Goal: Task Accomplishment & Management: Use online tool/utility

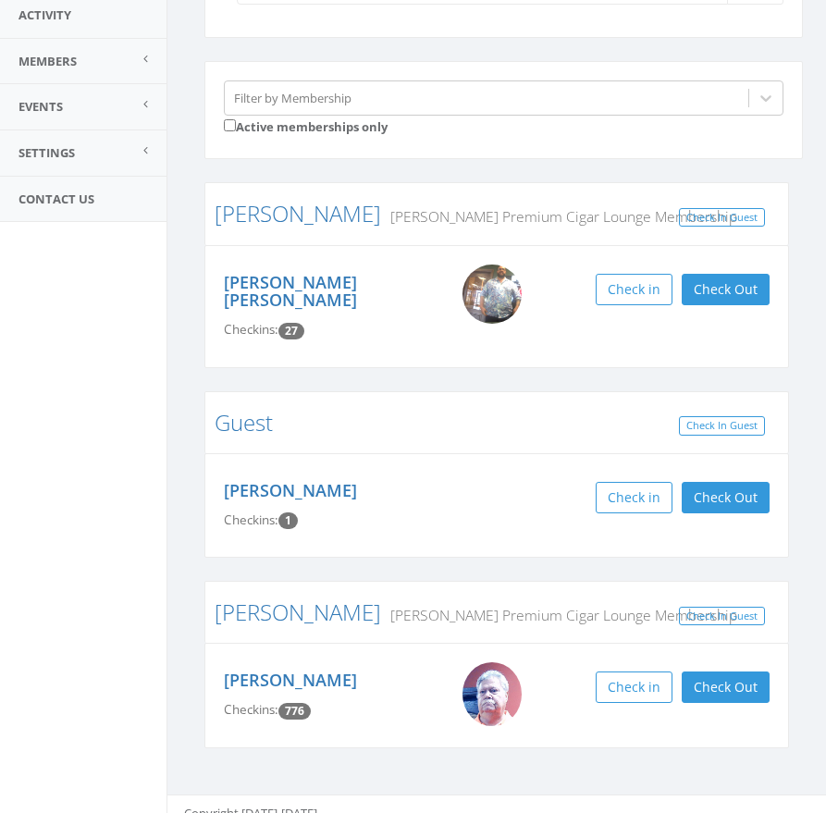
scroll to position [203, 0]
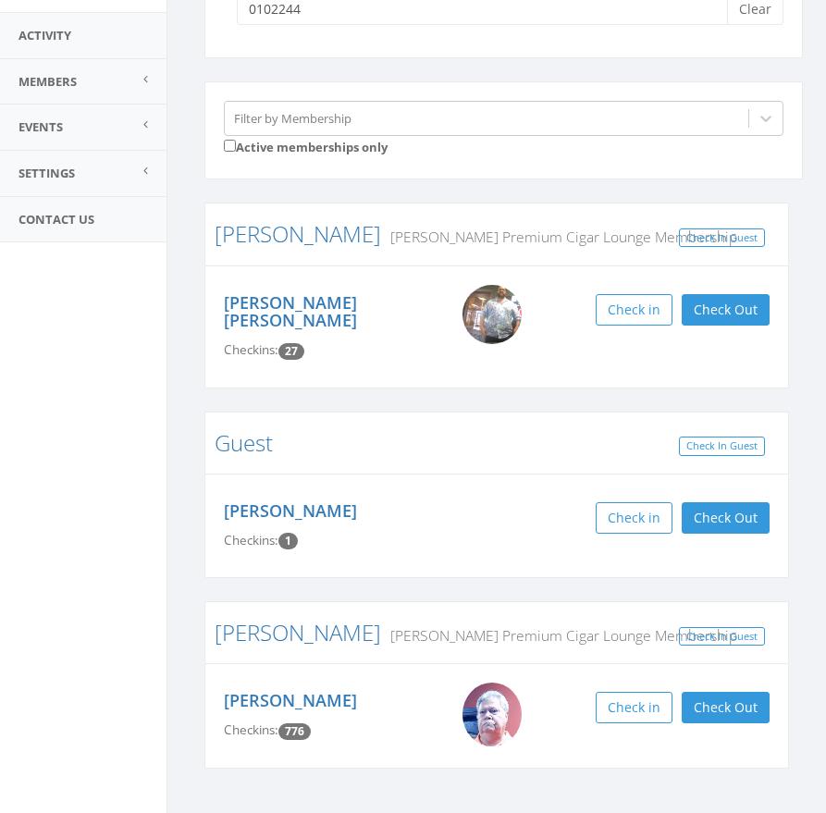
type input "01022447"
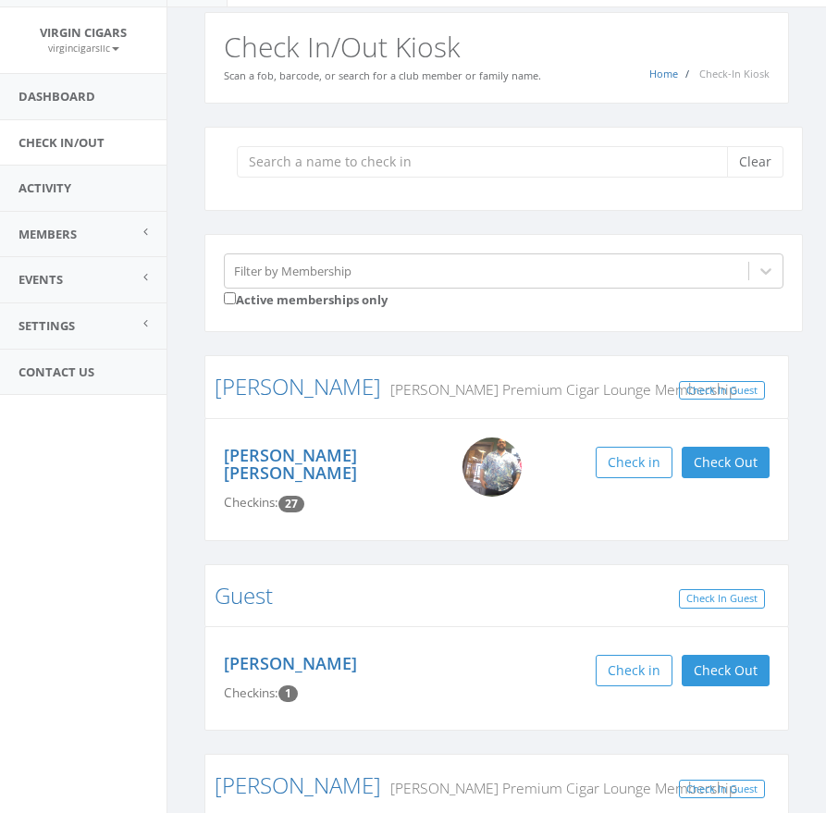
scroll to position [0, 0]
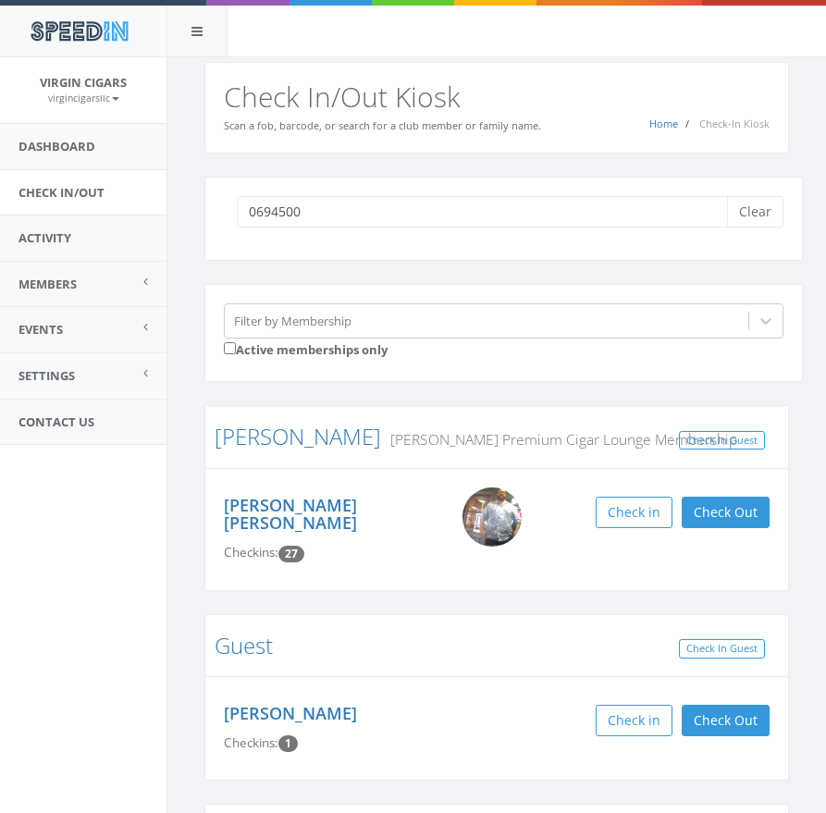
type input "06945000"
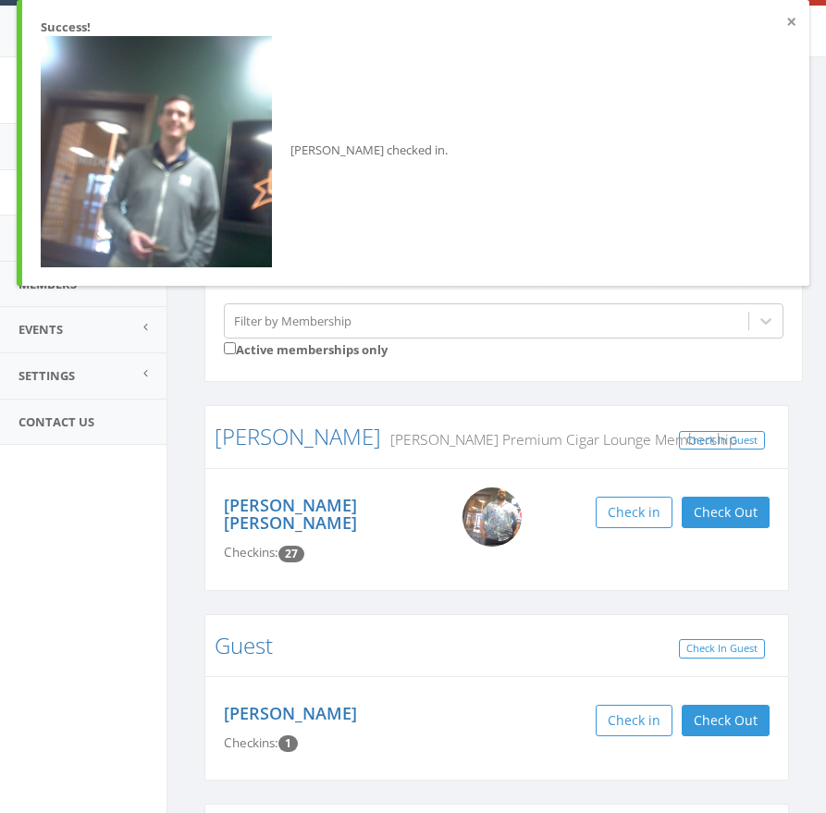
click at [792, 22] on button "×" at bounding box center [791, 22] width 10 height 18
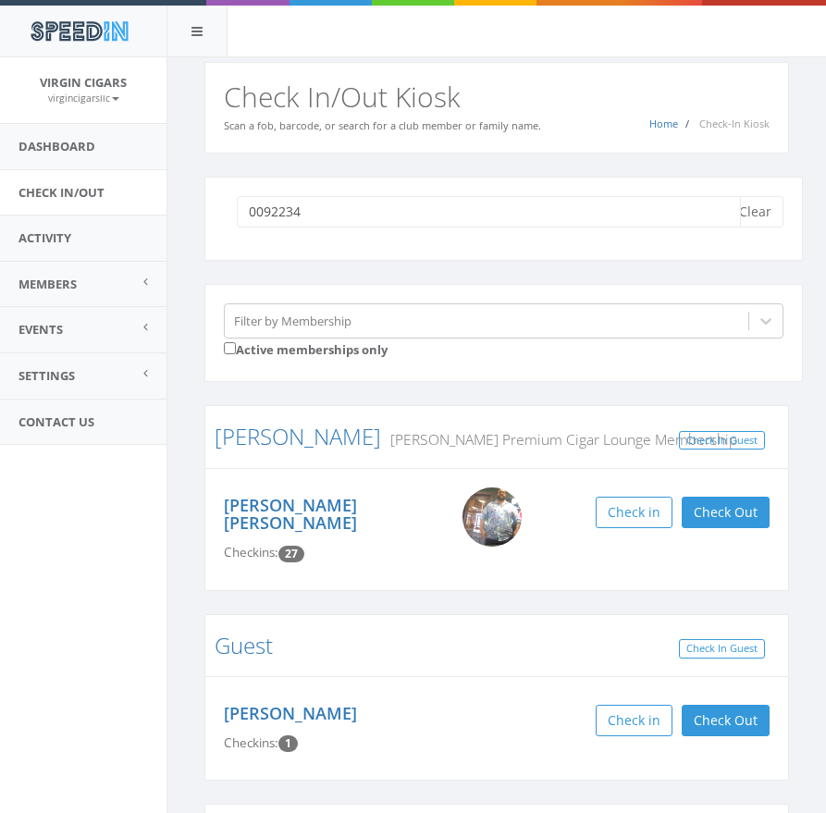
type input "00922348"
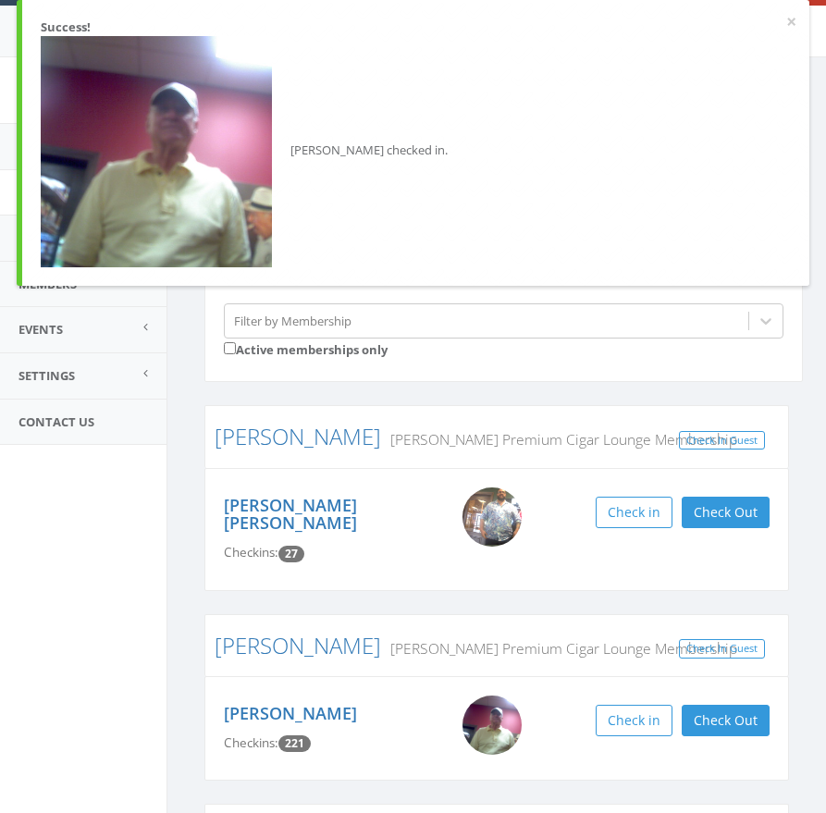
click at [796, 22] on div "× Success! [PERSON_NAME] checked in." at bounding box center [413, 143] width 793 height 286
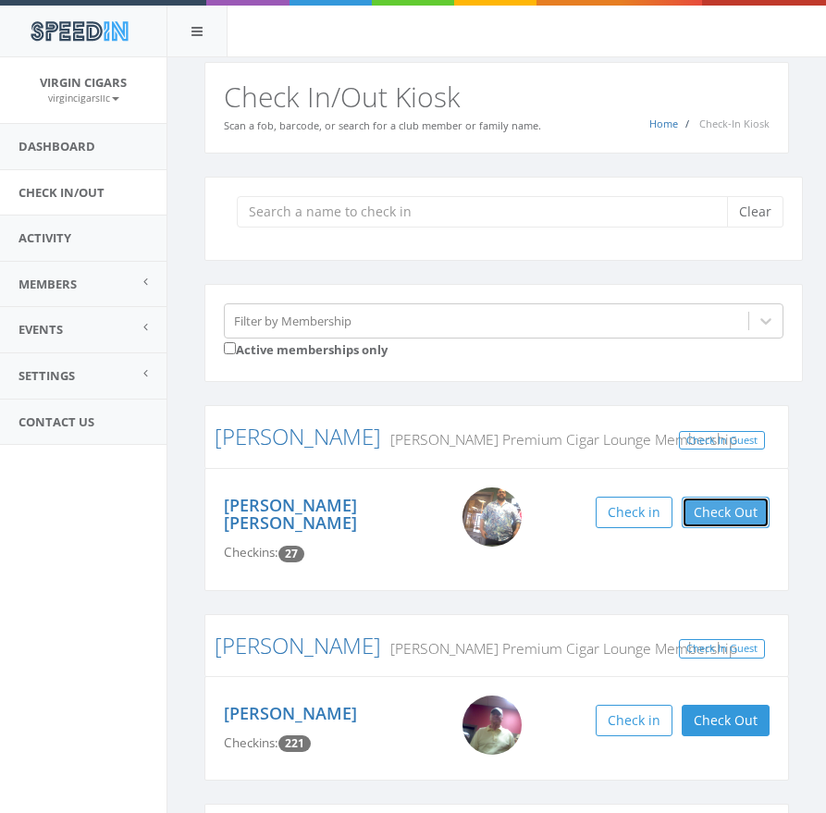
click at [751, 507] on button "Check Out" at bounding box center [726, 512] width 88 height 31
click at [758, 705] on button "Check Out" at bounding box center [726, 720] width 88 height 31
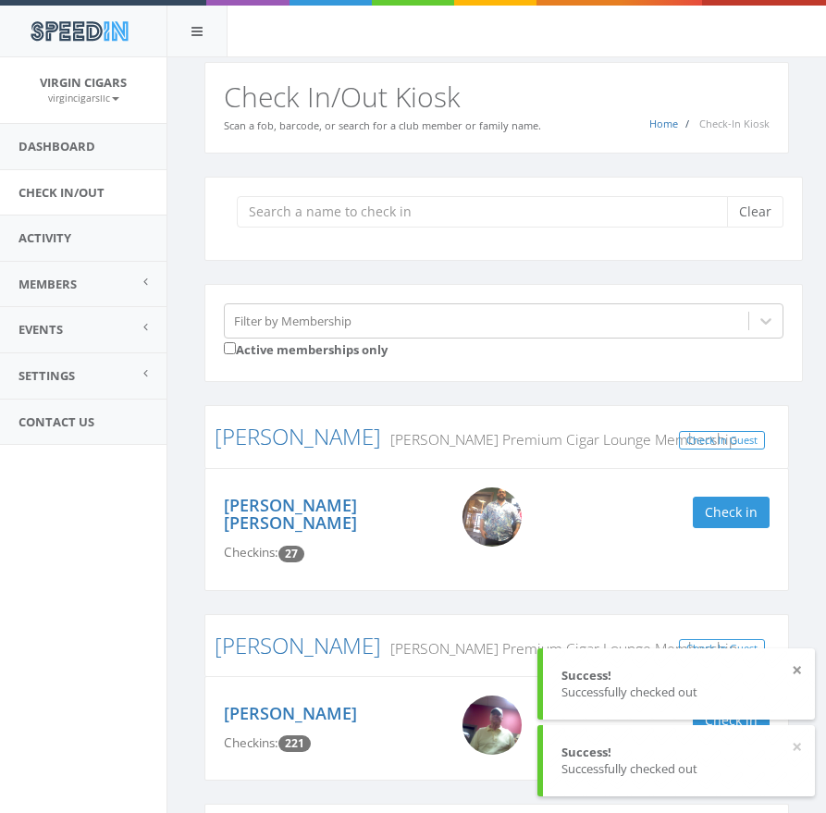
click at [798, 664] on button "×" at bounding box center [797, 670] width 10 height 18
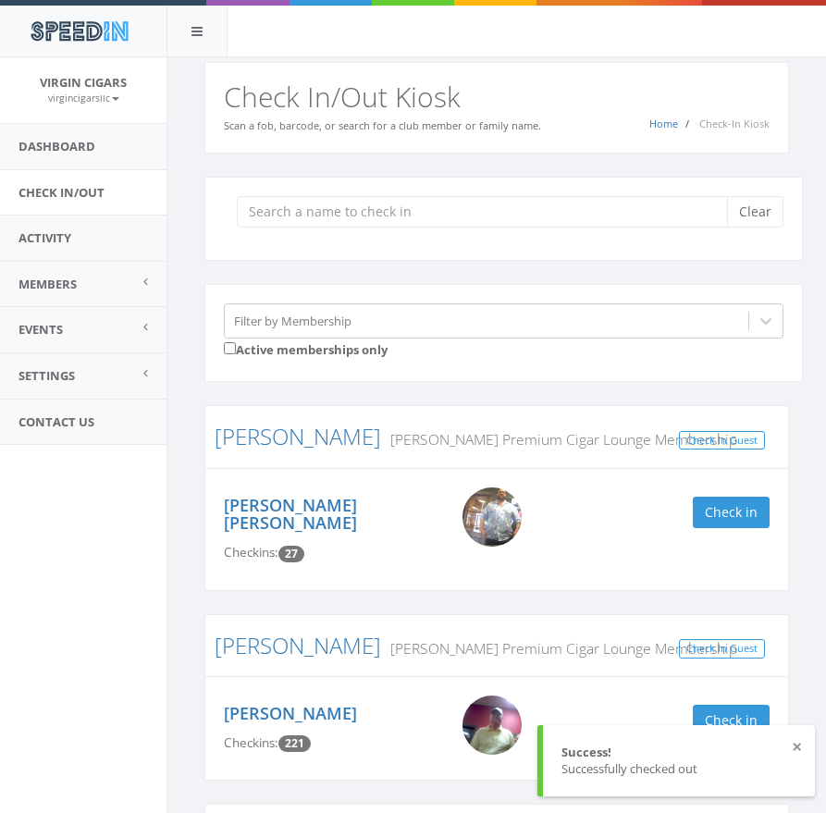
click at [799, 746] on button "×" at bounding box center [797, 747] width 10 height 18
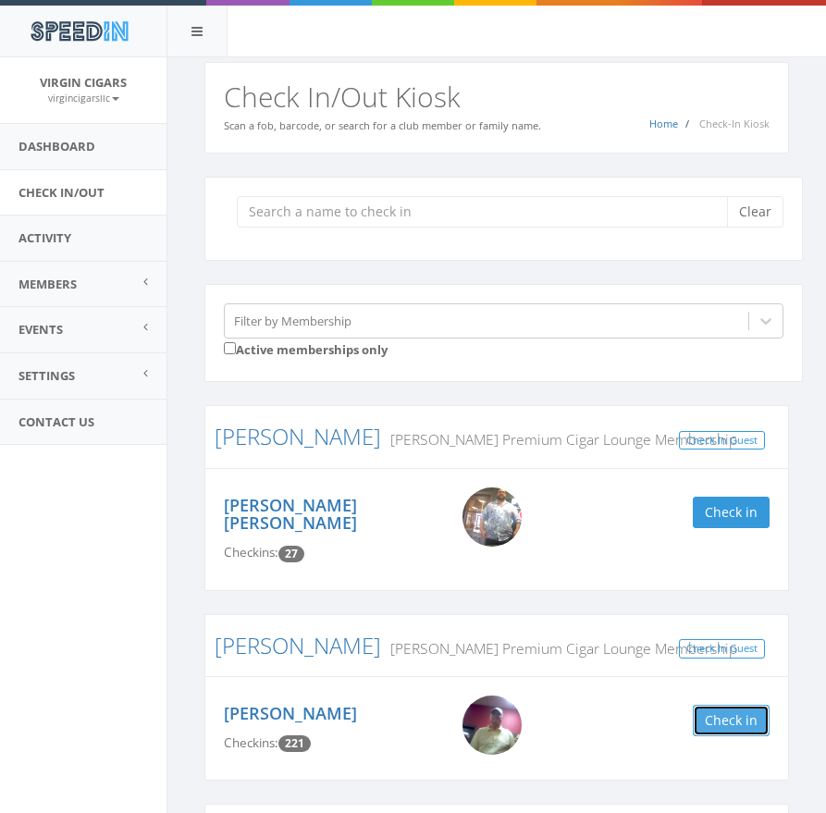
click at [752, 705] on button "Check in" at bounding box center [731, 720] width 77 height 31
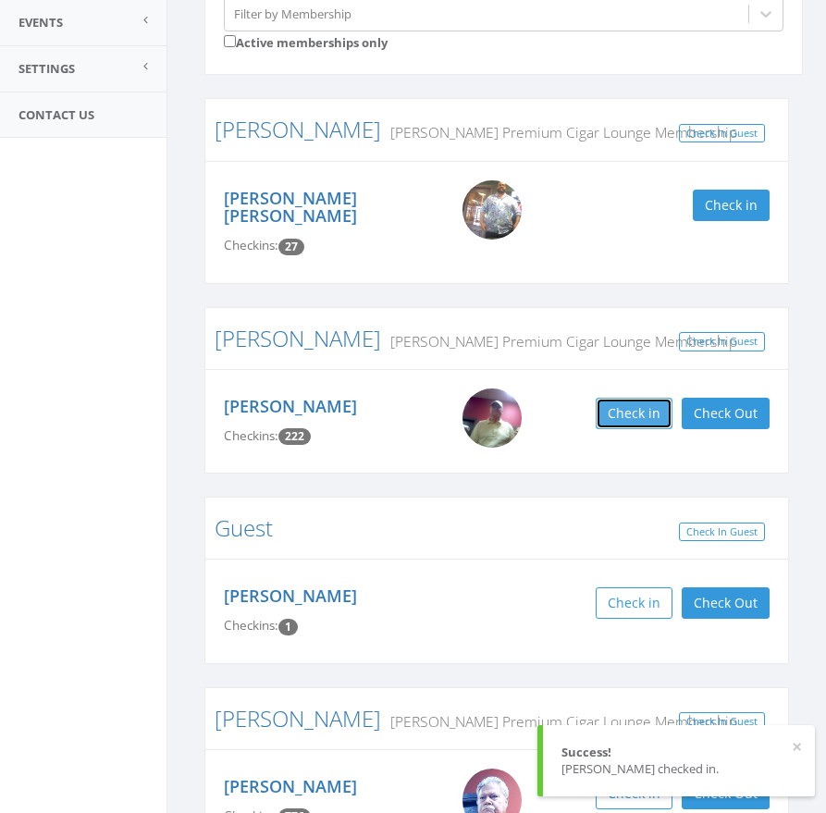
scroll to position [309, 0]
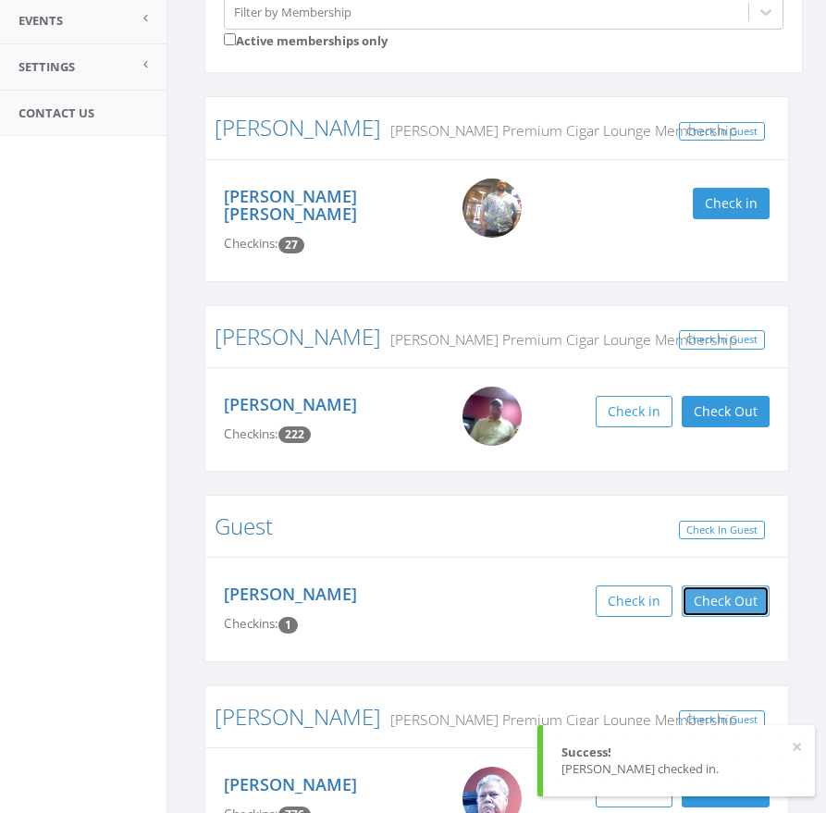
click at [723, 586] on button "Check Out" at bounding box center [726, 601] width 88 height 31
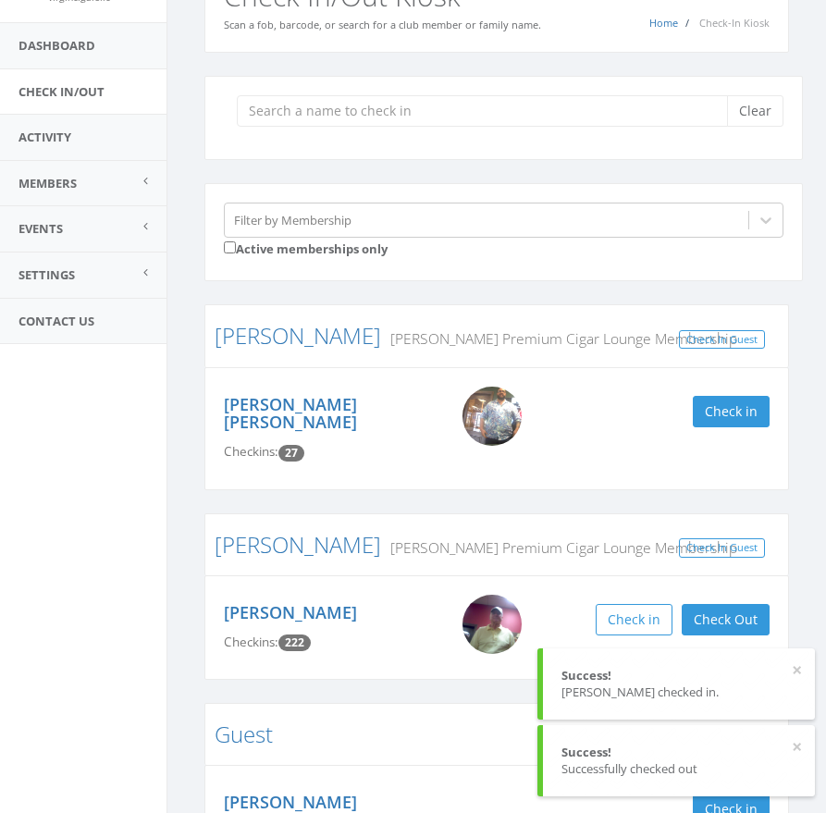
scroll to position [0, 0]
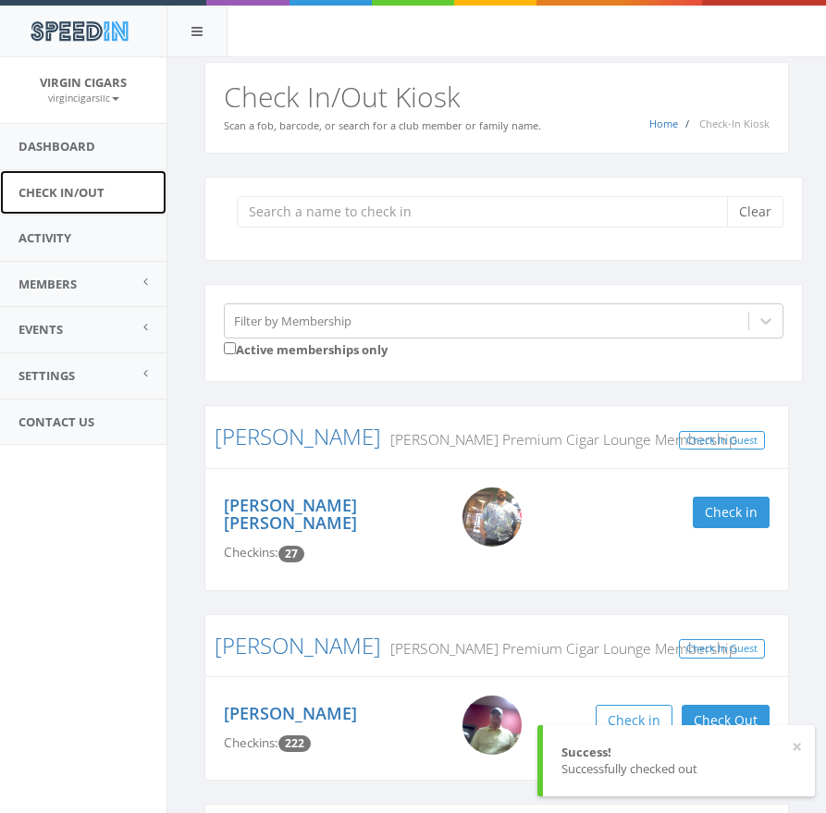
click at [68, 191] on link "Check In/Out" at bounding box center [83, 192] width 166 height 45
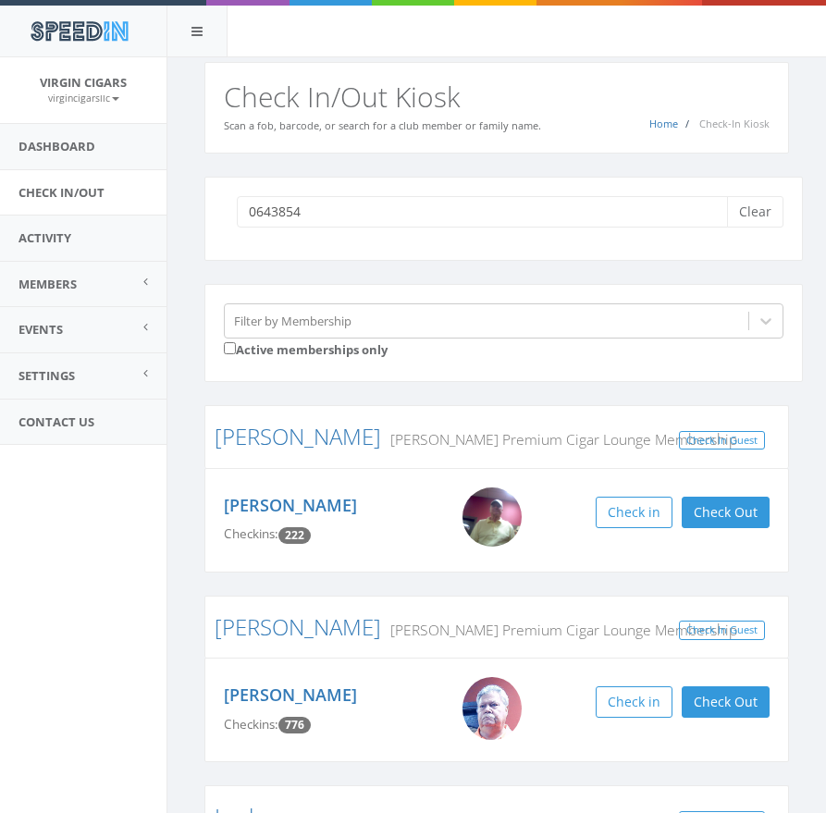
type input "06438544"
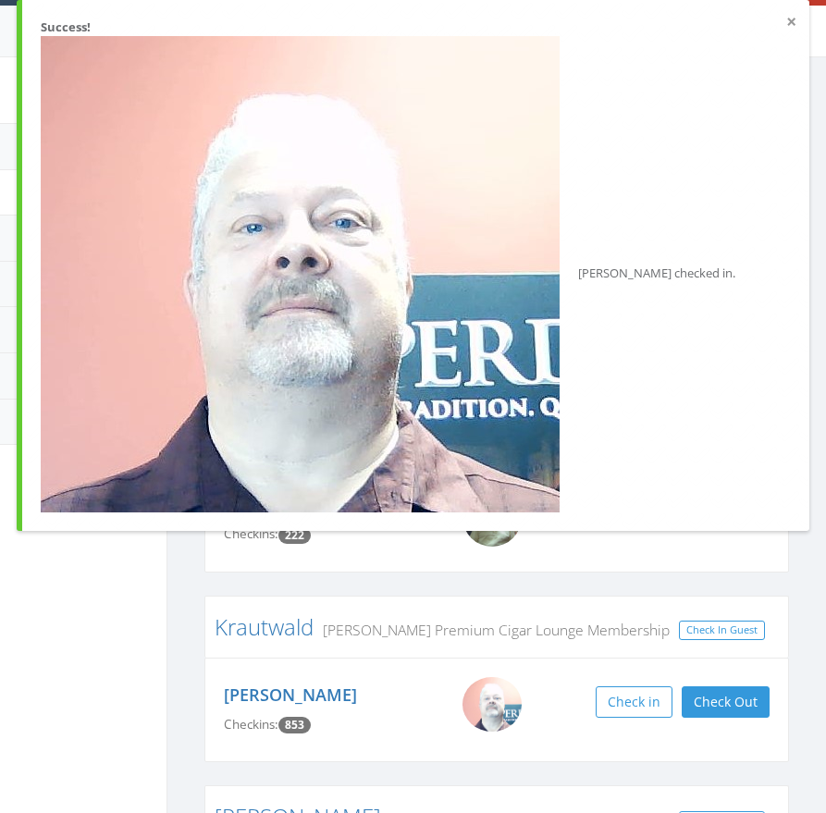
click at [792, 23] on button "×" at bounding box center [791, 22] width 10 height 18
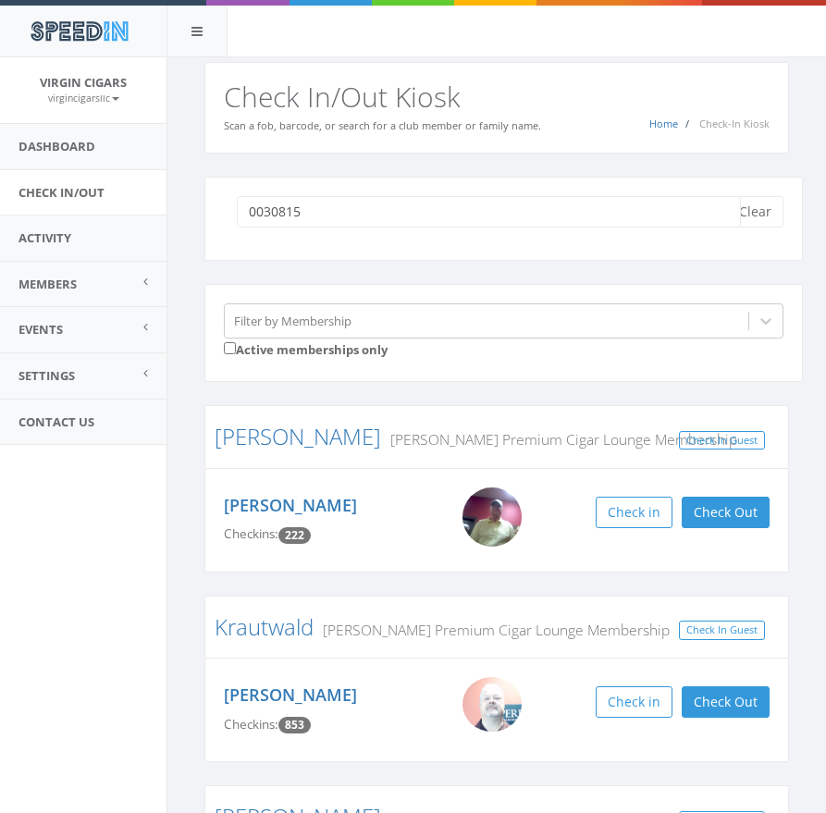
type input "00308159"
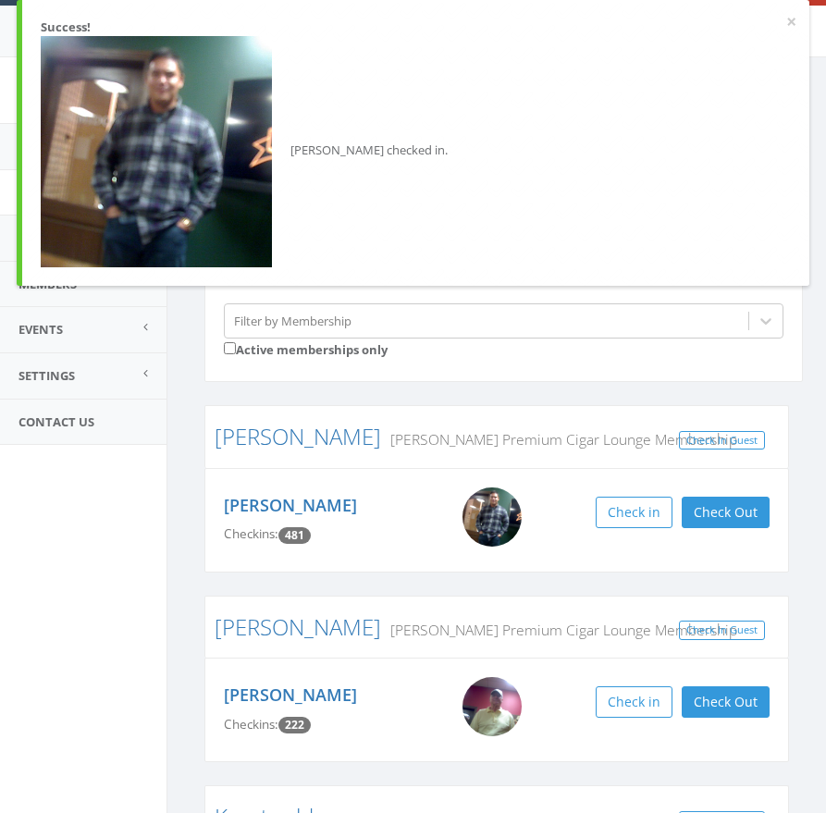
type input "05116619"
